Goal: Task Accomplishment & Management: Manage account settings

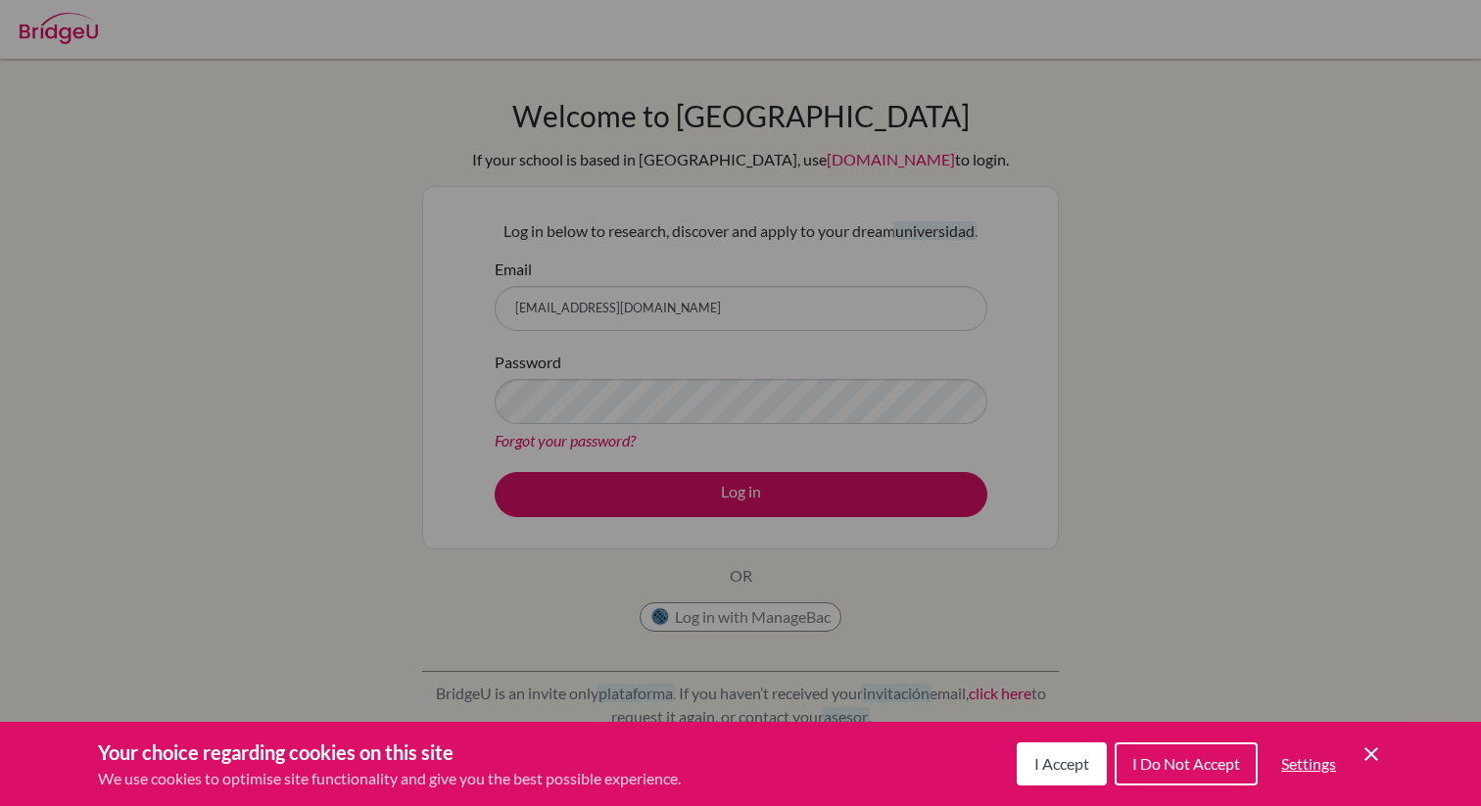
click at [1049, 759] on span "I Accept" at bounding box center [1061, 763] width 55 height 19
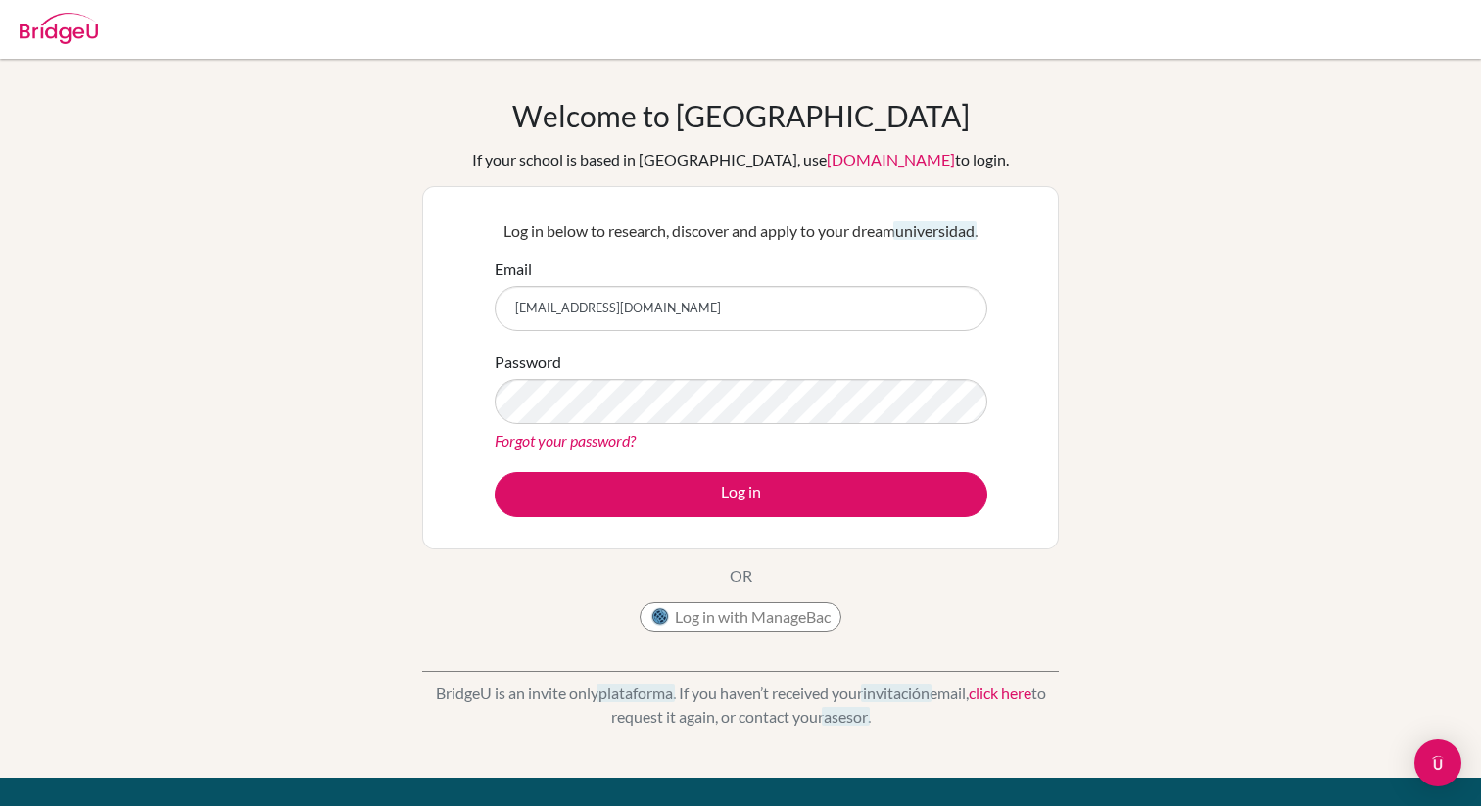
click at [666, 424] on div "Password Forgot your password?" at bounding box center [741, 402] width 493 height 102
click at [696, 376] on div "Password Forgot your password?" at bounding box center [741, 402] width 493 height 102
click at [495, 472] on button "Log in" at bounding box center [741, 494] width 493 height 45
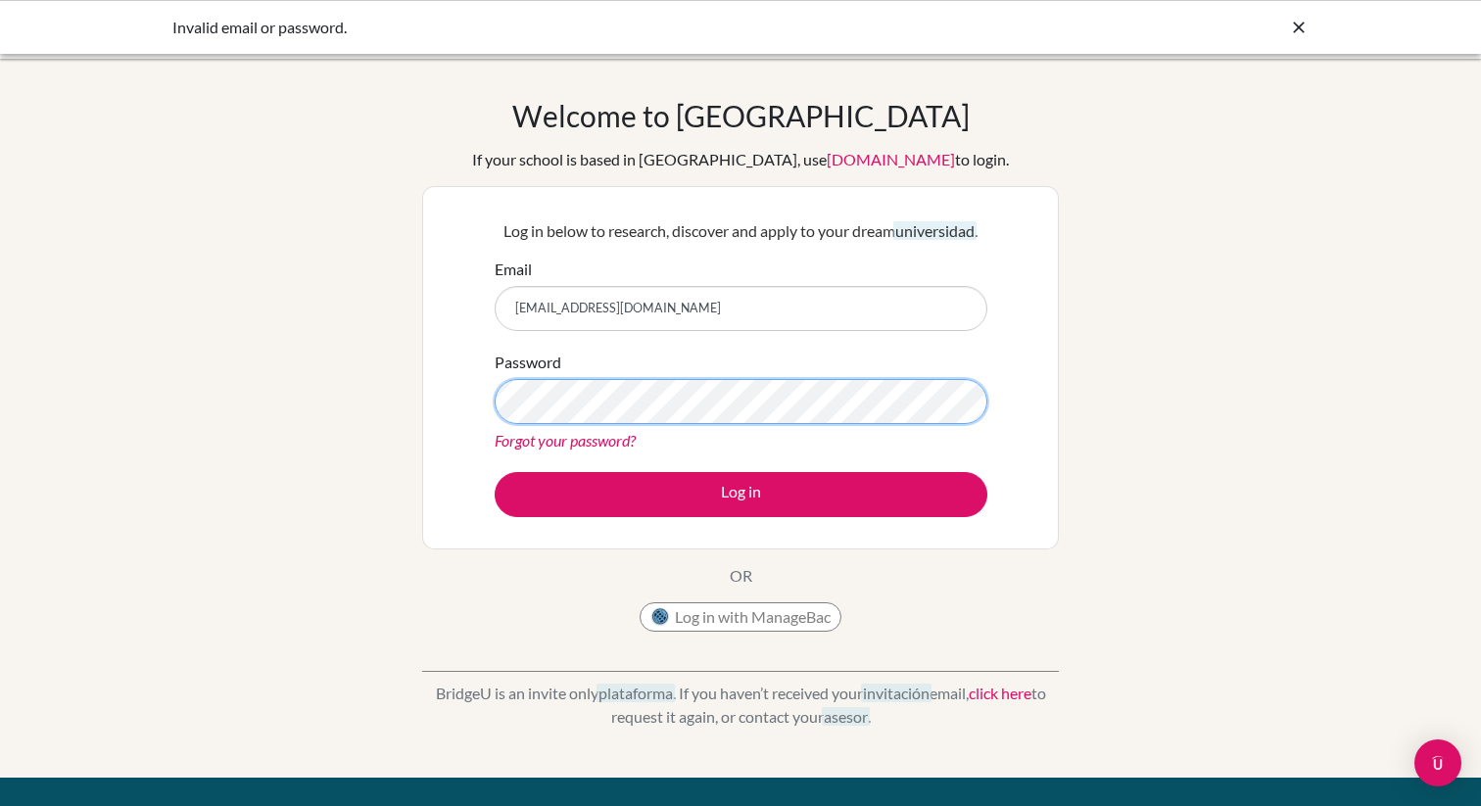
click at [495, 472] on button "Log in" at bounding box center [741, 494] width 493 height 45
click at [289, 36] on div "Invalid email or password." at bounding box center [593, 28] width 842 height 24
click at [1295, 31] on icon at bounding box center [1299, 28] width 20 height 20
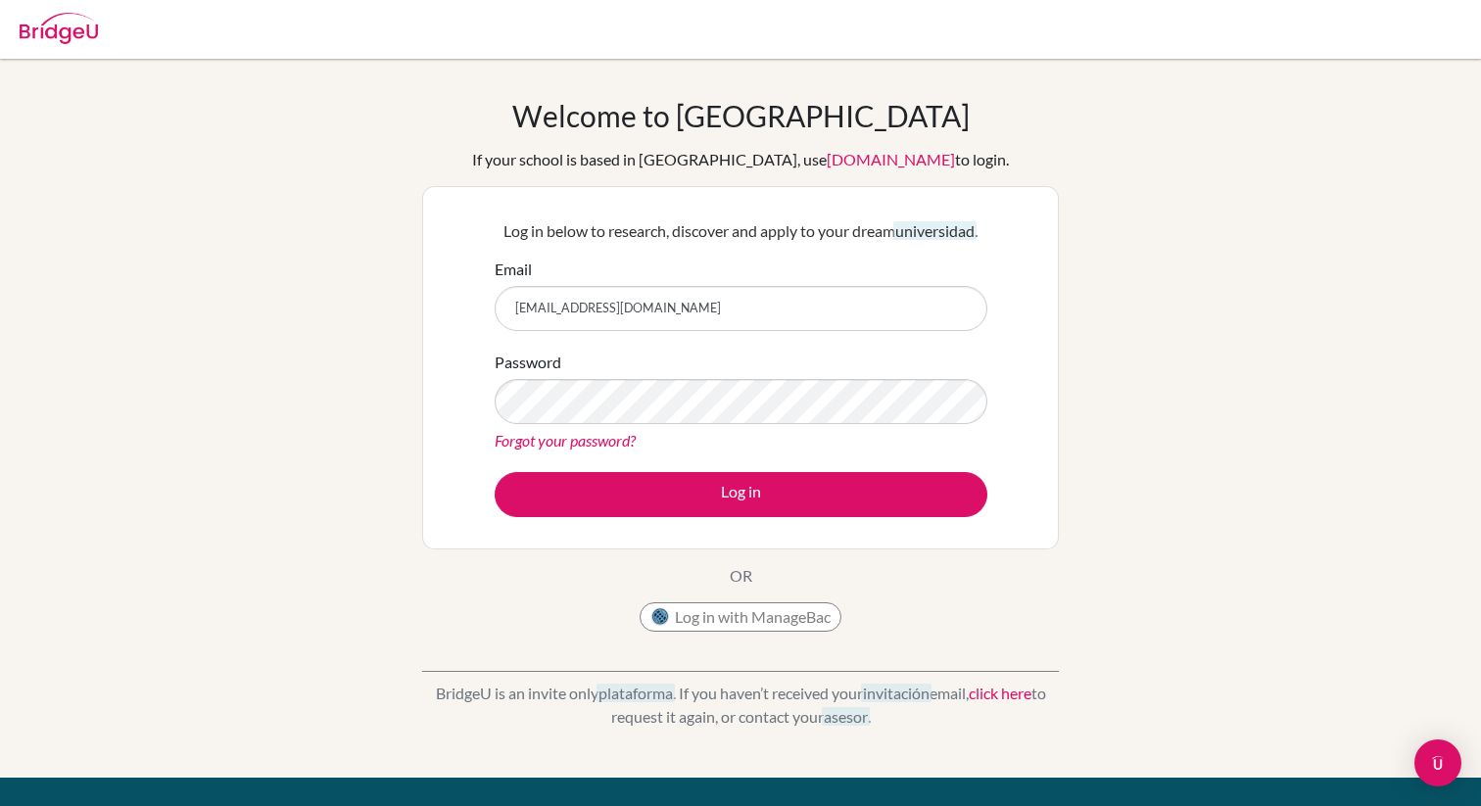
click at [58, 39] on img at bounding box center [59, 28] width 78 height 31
click at [83, 29] on img at bounding box center [59, 28] width 78 height 31
click at [664, 293] on input "Email" at bounding box center [741, 308] width 493 height 45
click at [1115, 161] on div "Welcome to [GEOGRAPHIC_DATA] If your school is based in [GEOGRAPHIC_DATA], use …" at bounding box center [740, 418] width 1481 height 641
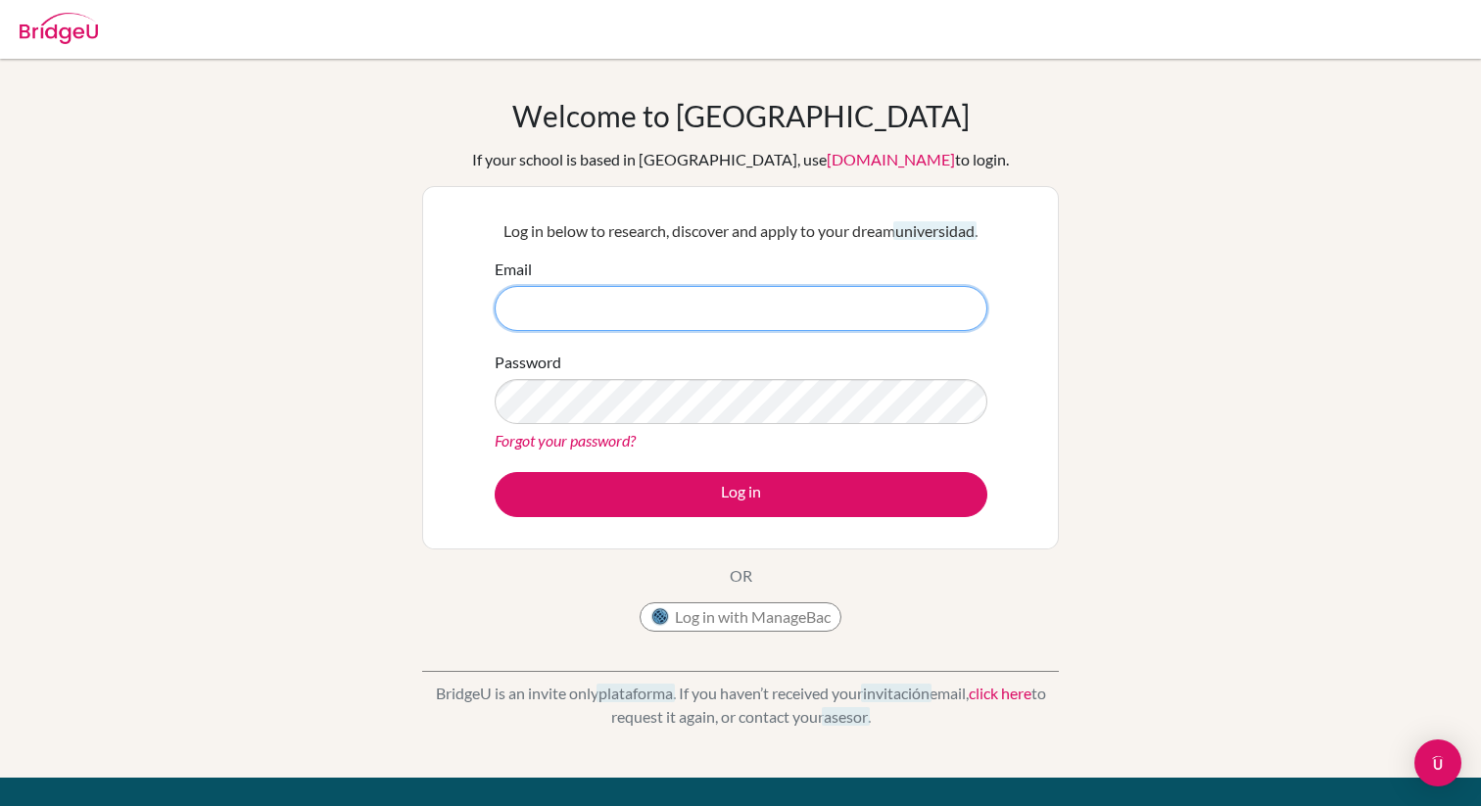
click at [556, 320] on input "Email" at bounding box center [741, 308] width 493 height 45
type input "[EMAIL_ADDRESS][DOMAIN_NAME]"
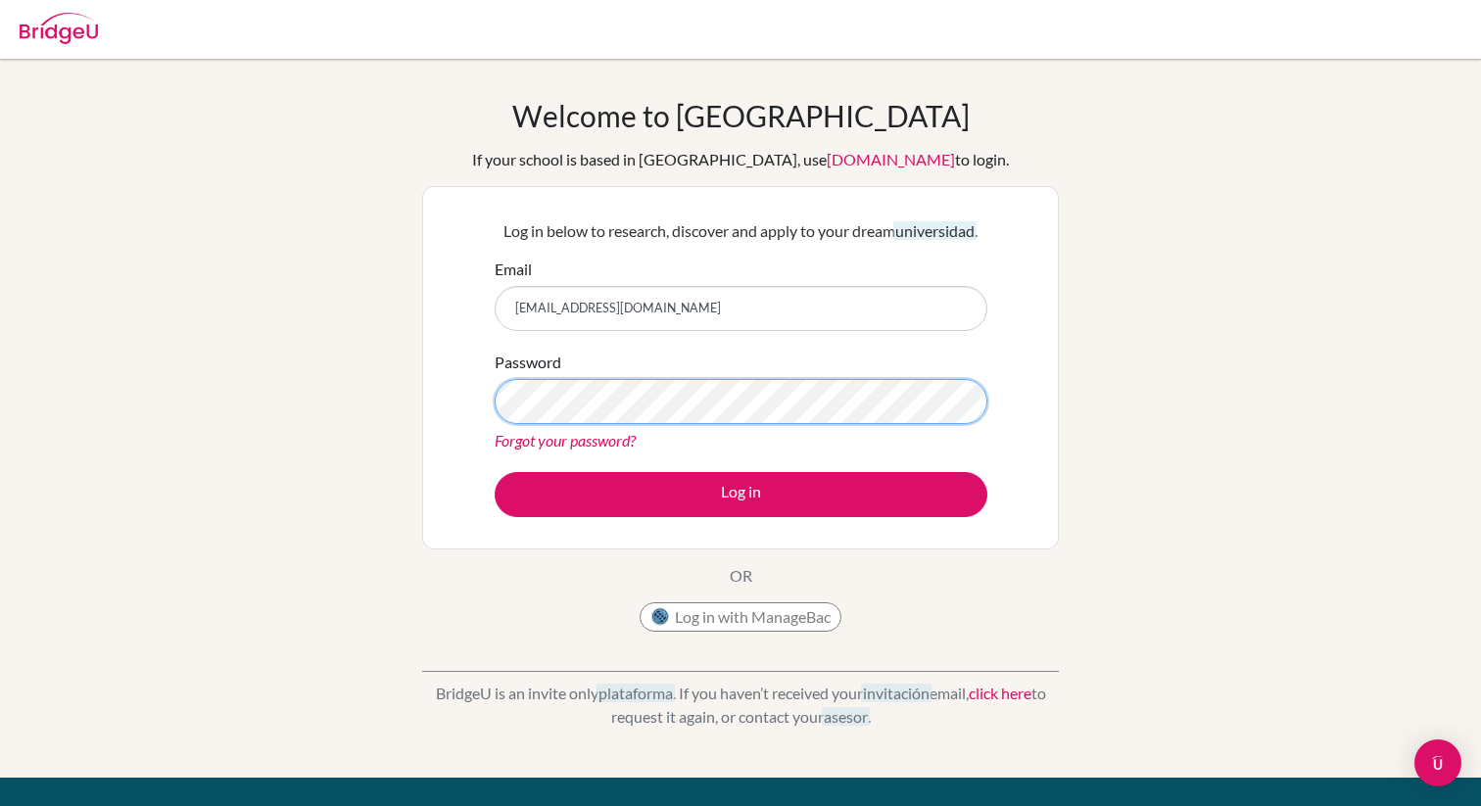
click at [495, 472] on button "Log in" at bounding box center [741, 494] width 493 height 45
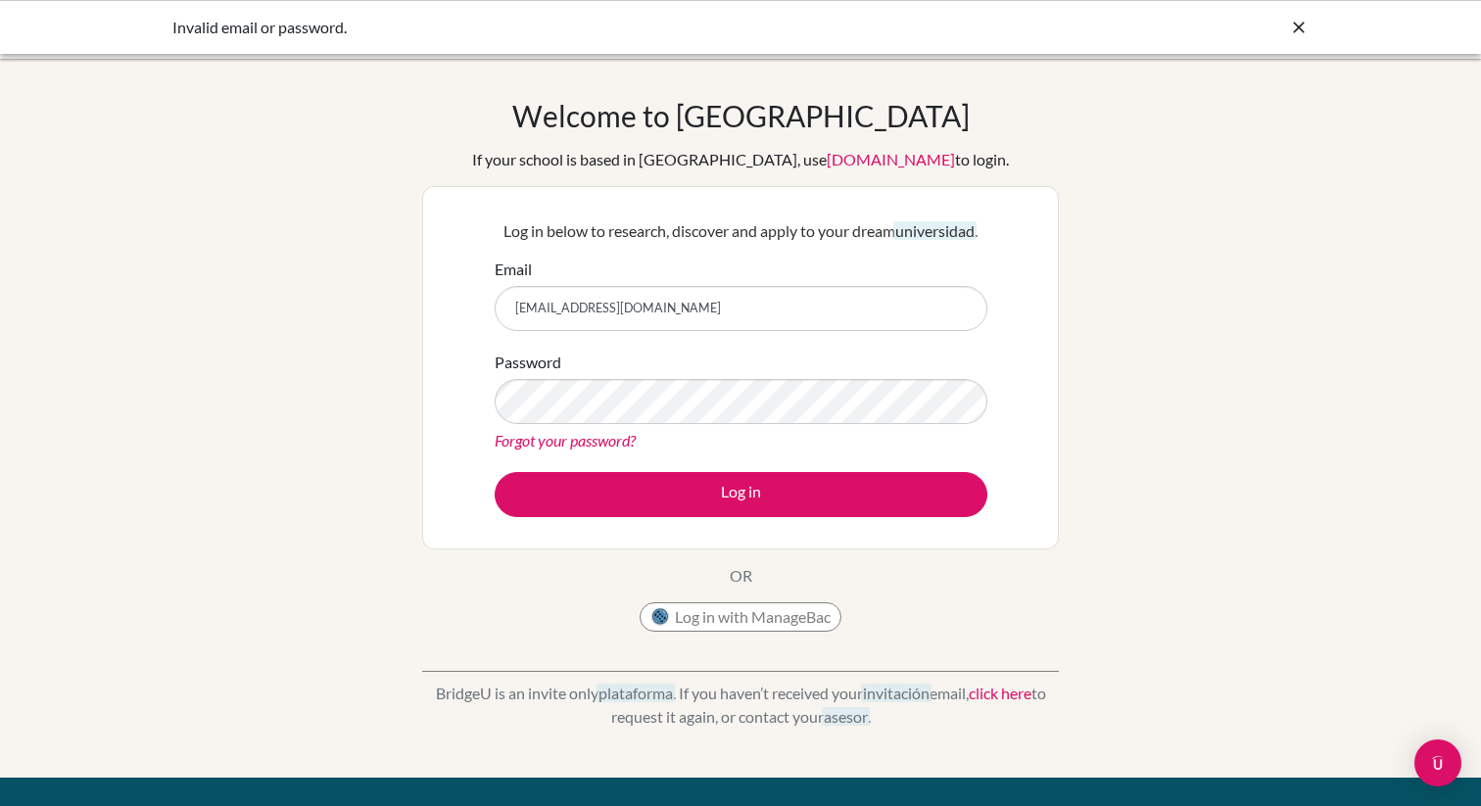
click at [697, 318] on input "[EMAIL_ADDRESS][DOMAIN_NAME]" at bounding box center [741, 308] width 493 height 45
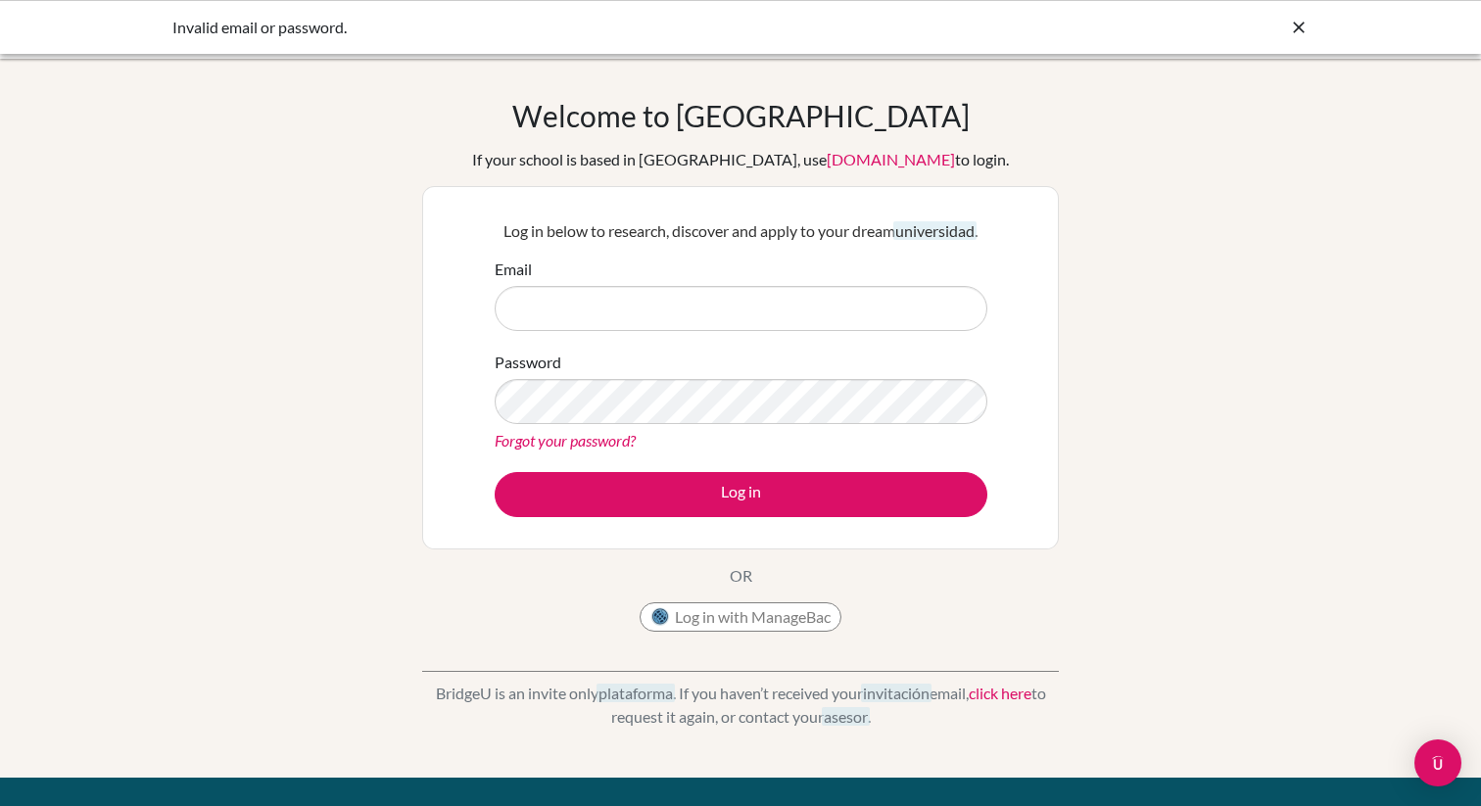
click at [1359, 271] on div "Welcome to [GEOGRAPHIC_DATA] If your school is based in [GEOGRAPHIC_DATA], use …" at bounding box center [740, 418] width 1481 height 641
